Goal: Find specific page/section: Find specific page/section

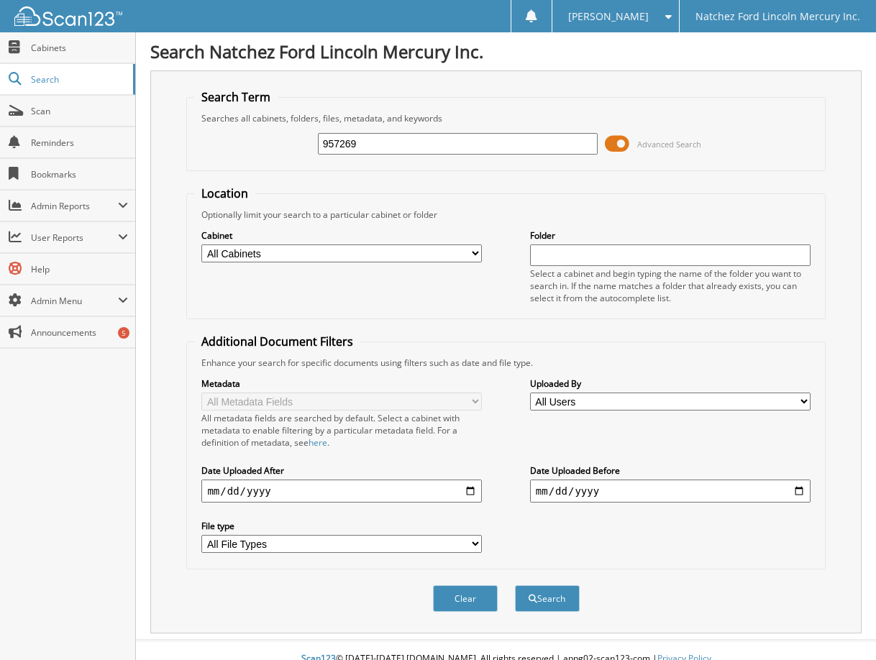
type input "957269"
click at [515, 586] on button "Search" at bounding box center [547, 599] width 65 height 27
drag, startPoint x: 411, startPoint y: 139, endPoint x: 267, endPoint y: 144, distance: 144.7
click at [267, 144] on div "957269 Advanced Search" at bounding box center [505, 143] width 623 height 39
type input "200642"
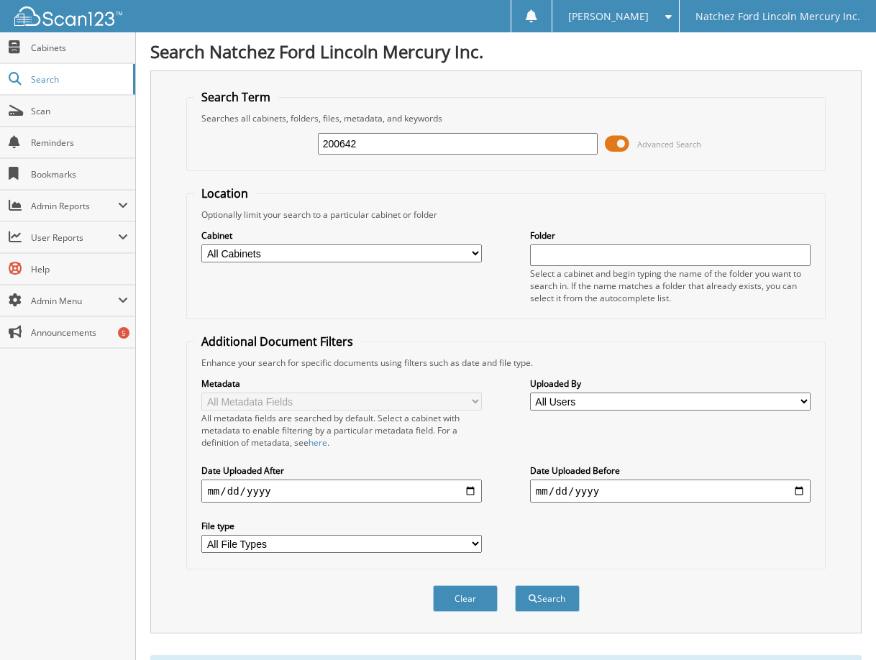
click at [515, 586] on button "Search" at bounding box center [547, 599] width 65 height 27
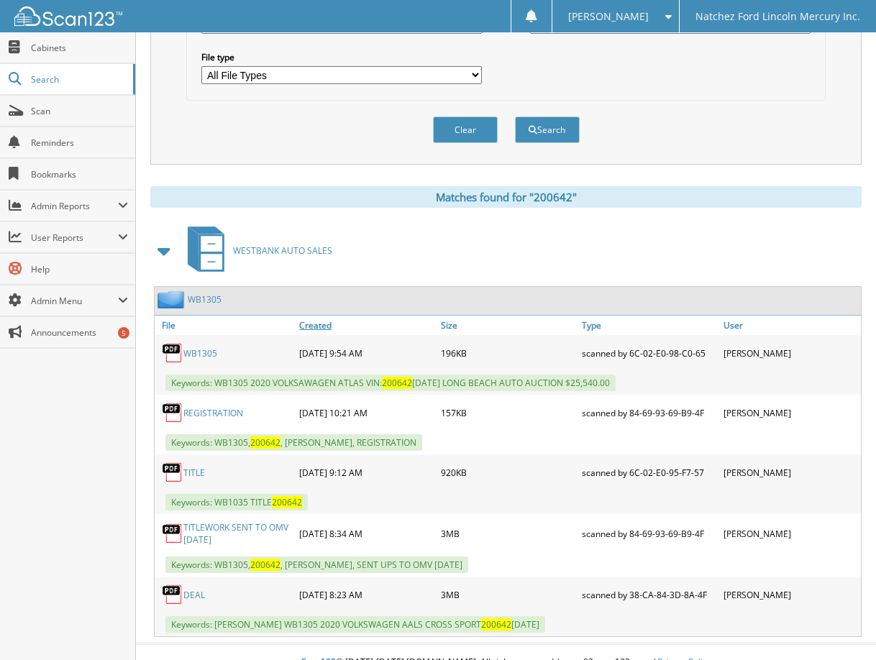
scroll to position [490, 0]
